Goal: Navigation & Orientation: Find specific page/section

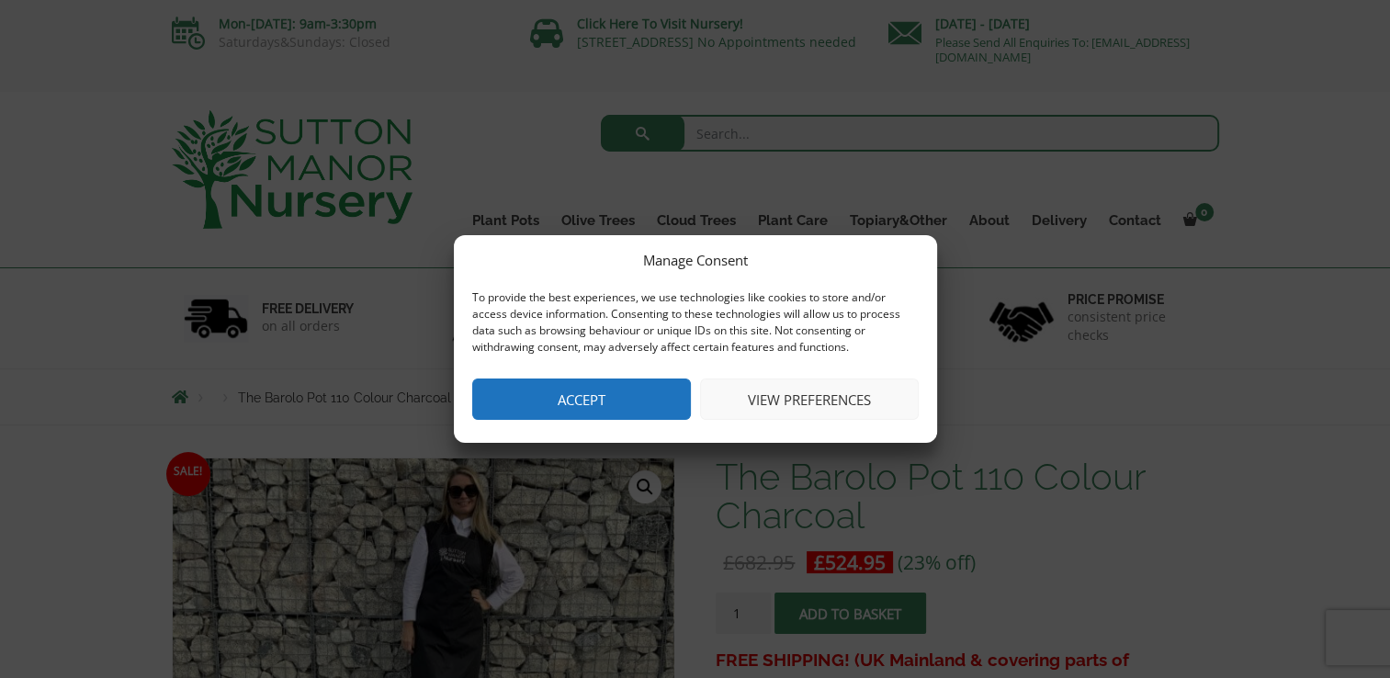
click at [611, 405] on button "Accept" at bounding box center [581, 398] width 219 height 41
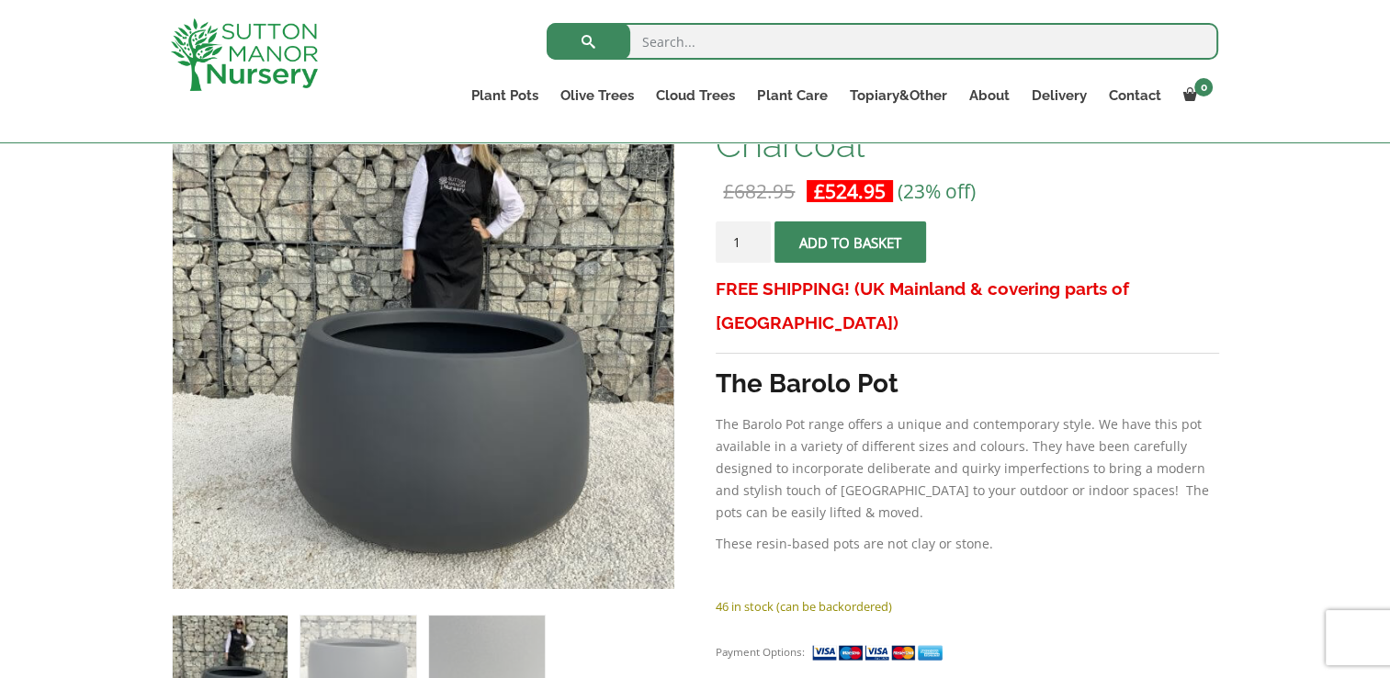
scroll to position [459, 0]
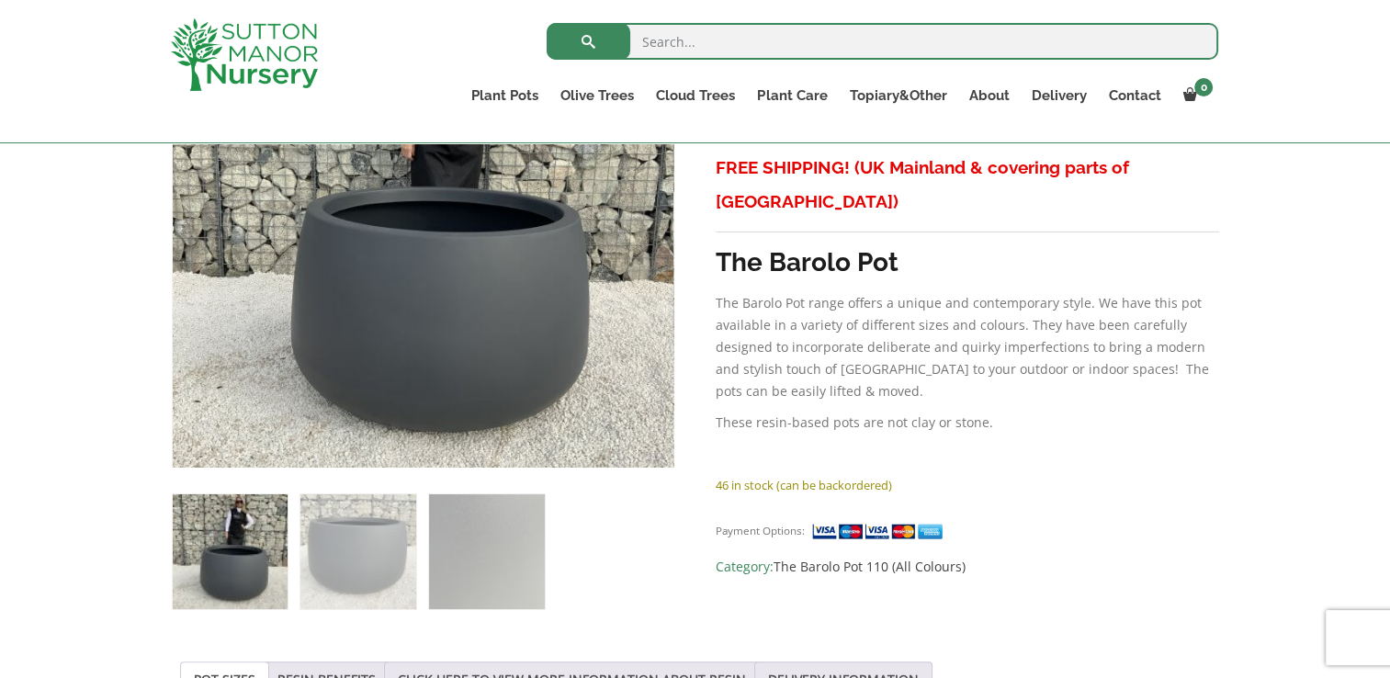
click at [287, 73] on img at bounding box center [244, 54] width 147 height 73
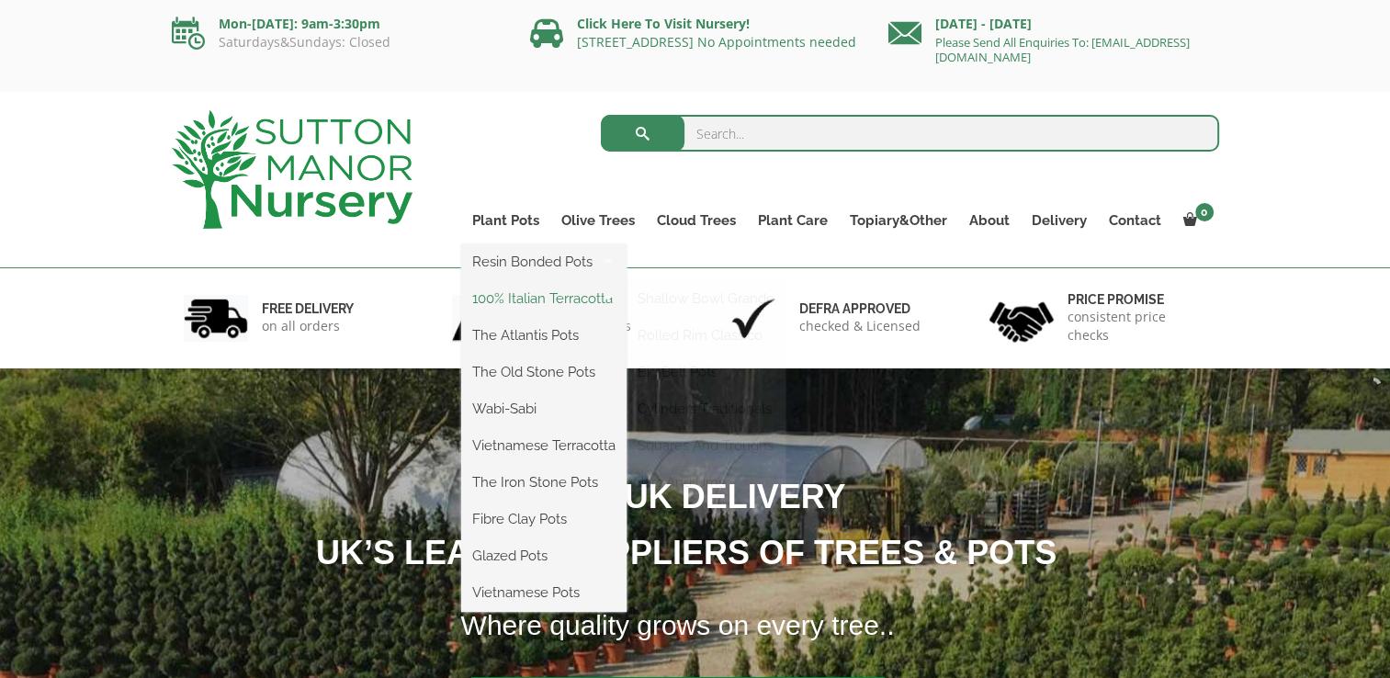
click at [533, 296] on link "100% Italian Terracotta" at bounding box center [543, 299] width 165 height 28
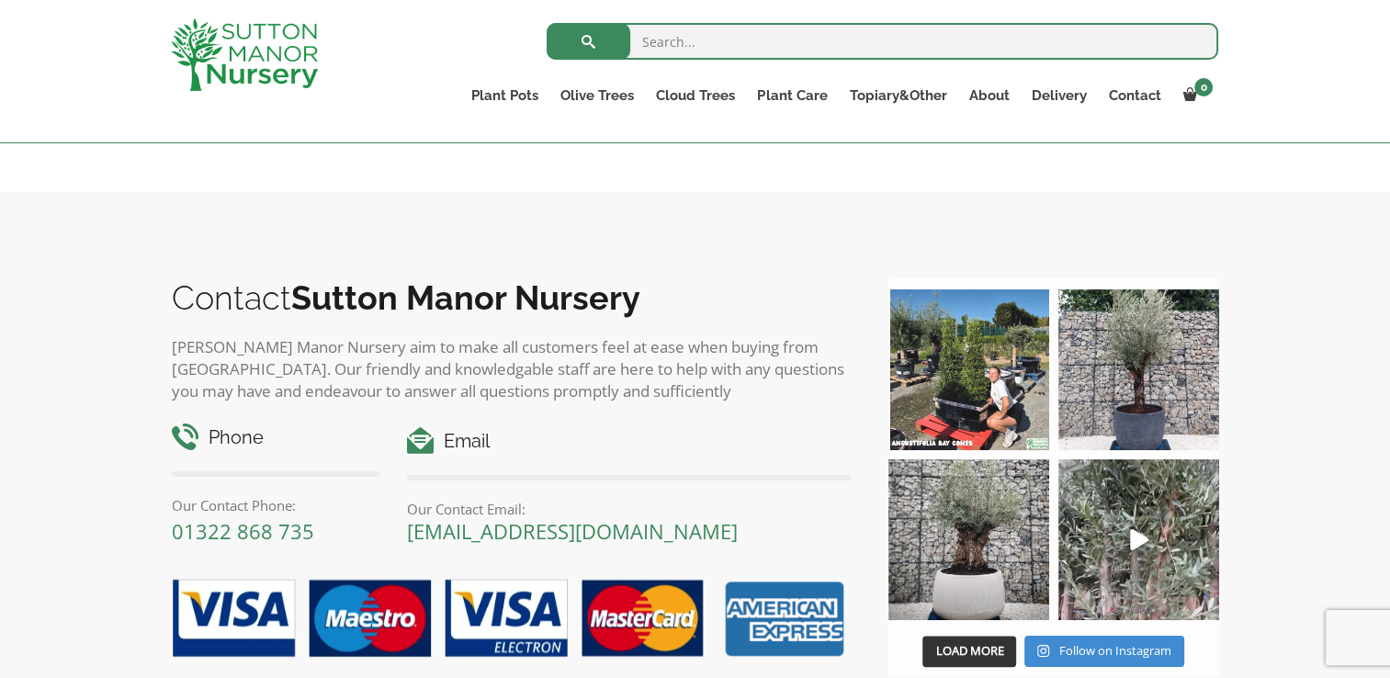
scroll to position [1378, 0]
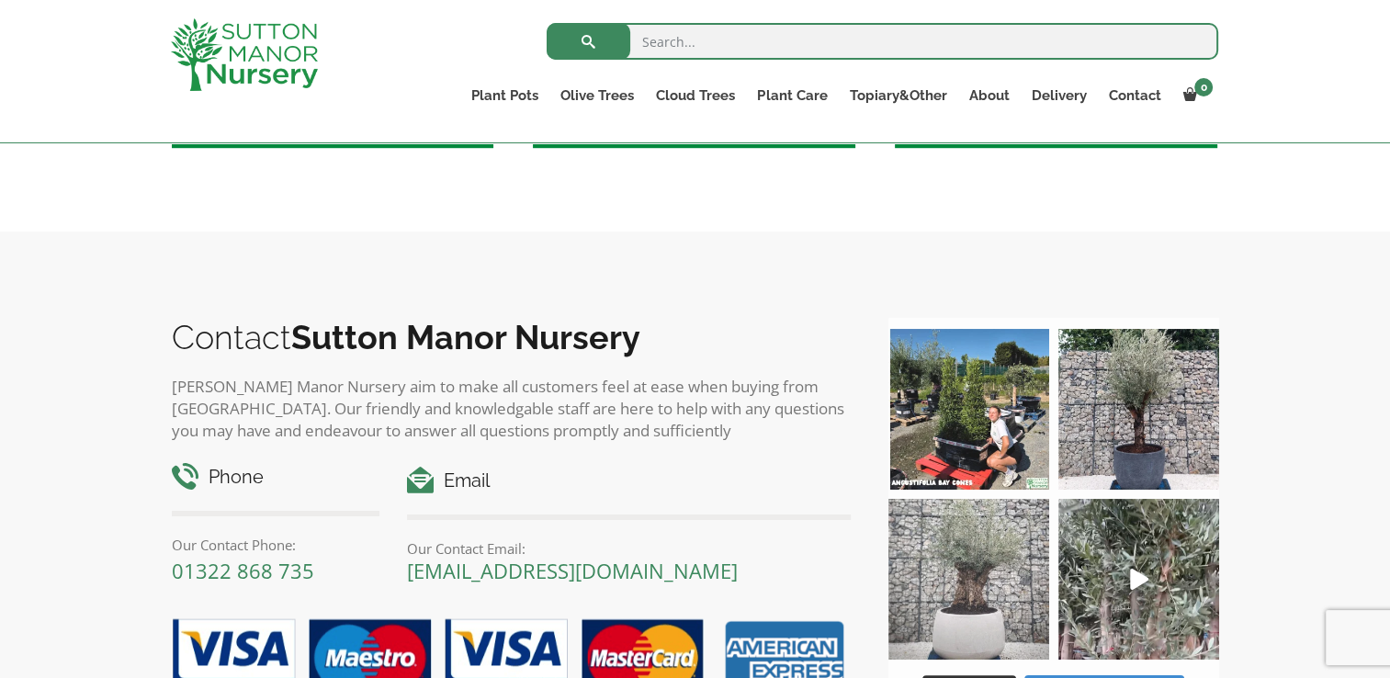
click at [966, 575] on img at bounding box center [968, 579] width 161 height 161
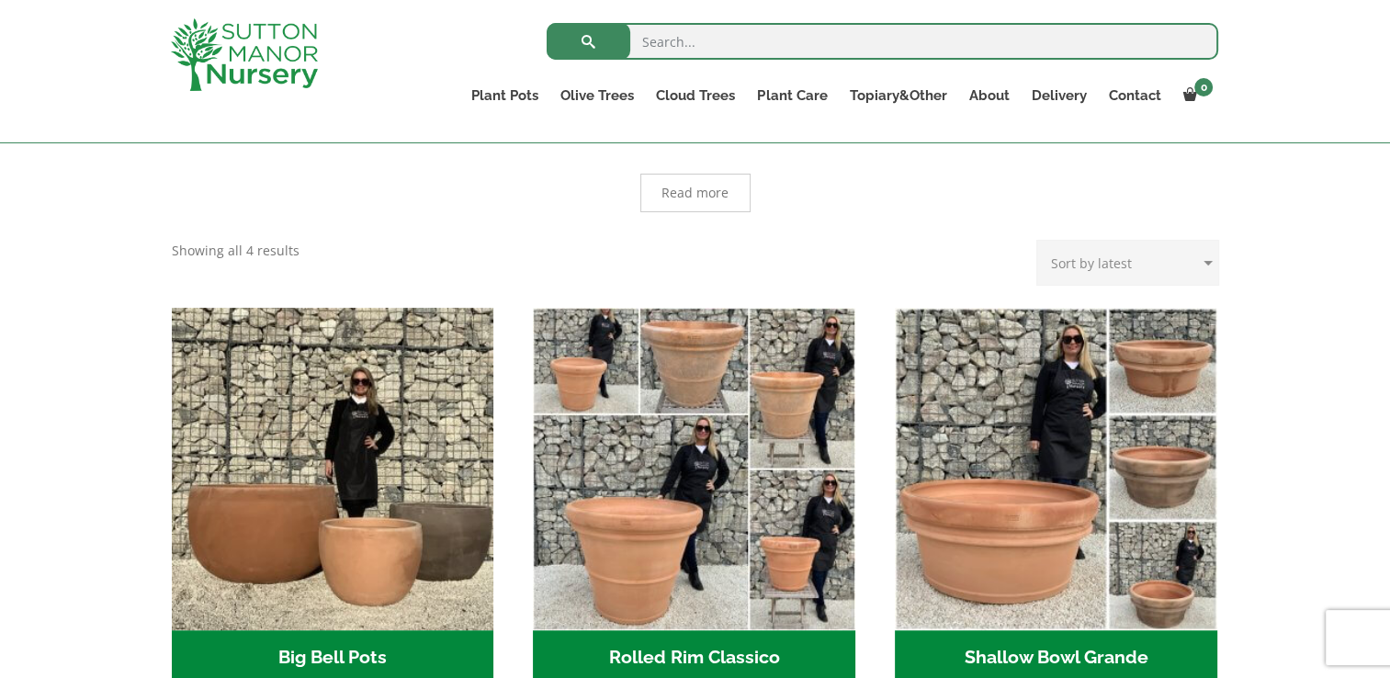
scroll to position [276, 0]
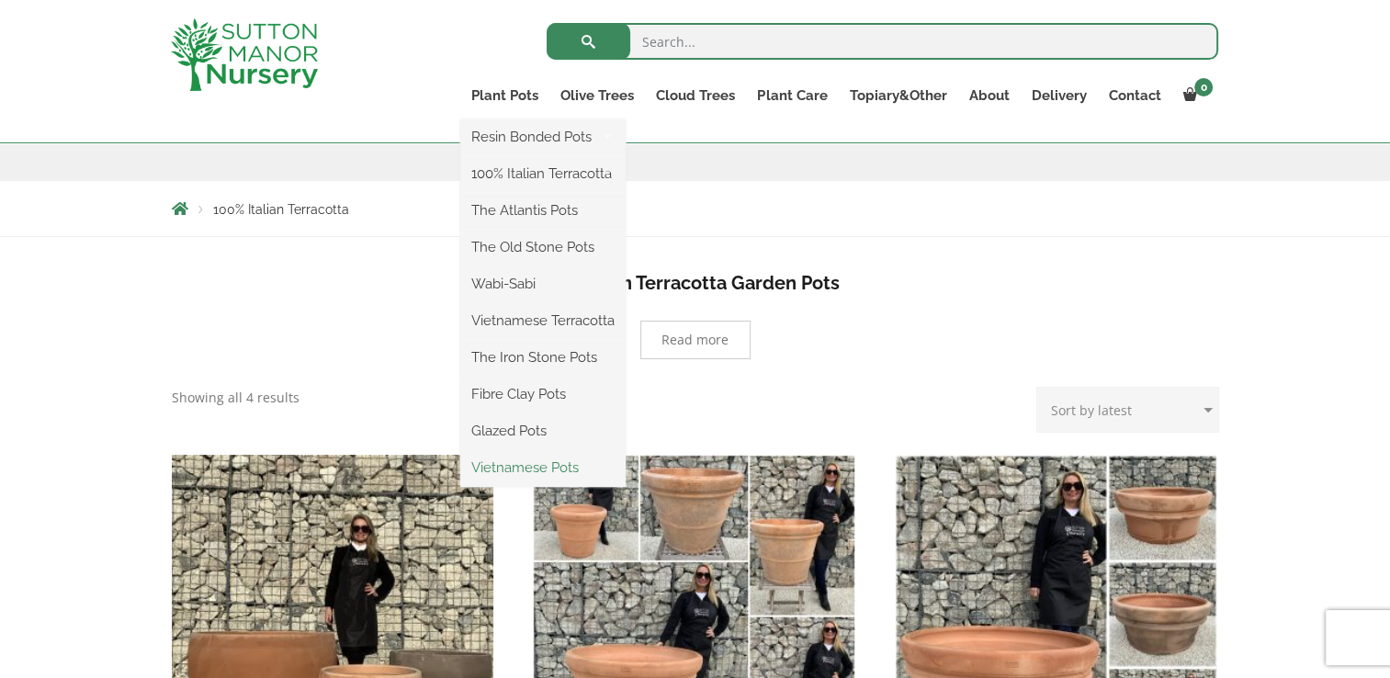
click at [533, 468] on link "Vietnamese Pots" at bounding box center [542, 468] width 165 height 28
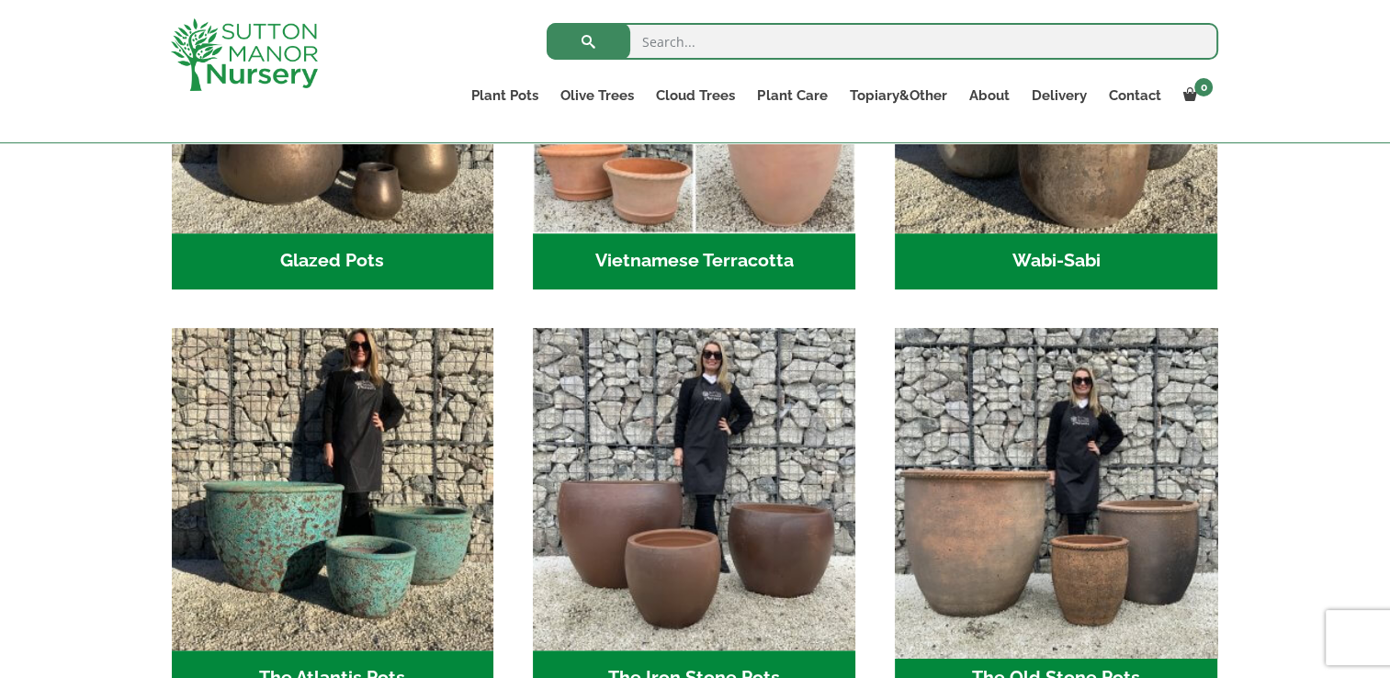
scroll to position [1010, 0]
